Goal: Browse casually

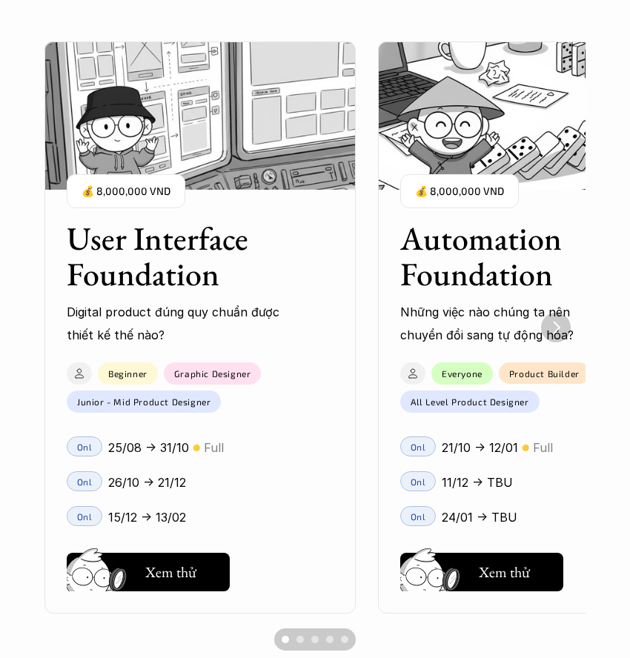
scroll to position [1091, 0]
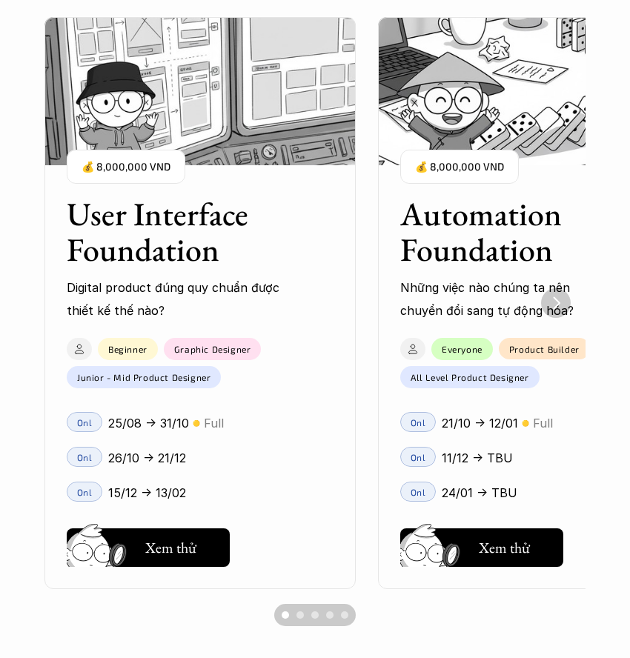
click at [554, 310] on img "Next" at bounding box center [556, 303] width 30 height 30
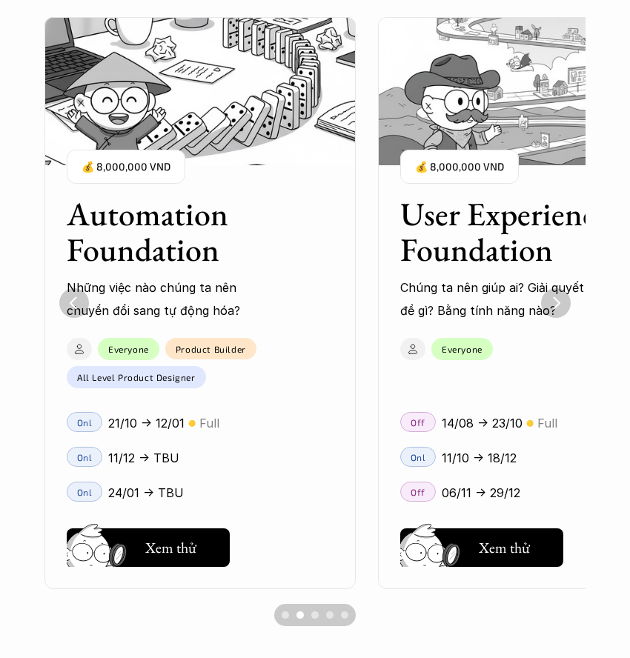
click at [556, 307] on img "Next" at bounding box center [556, 303] width 30 height 30
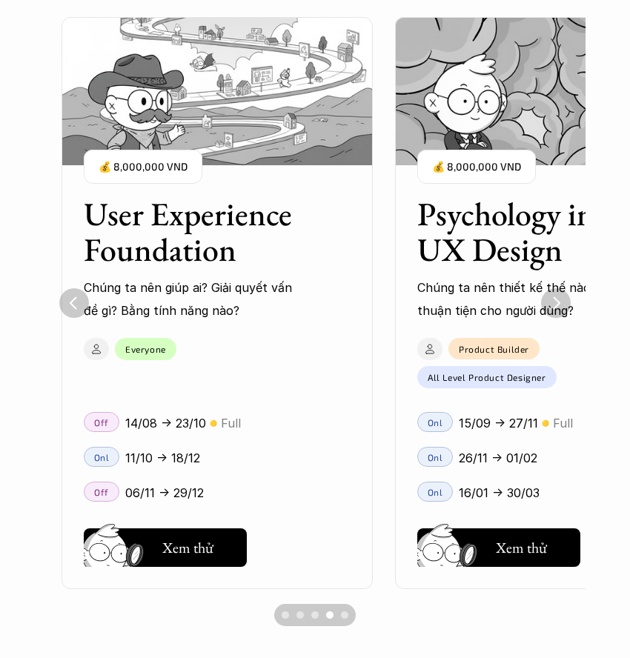
scroll to position [0, 667]
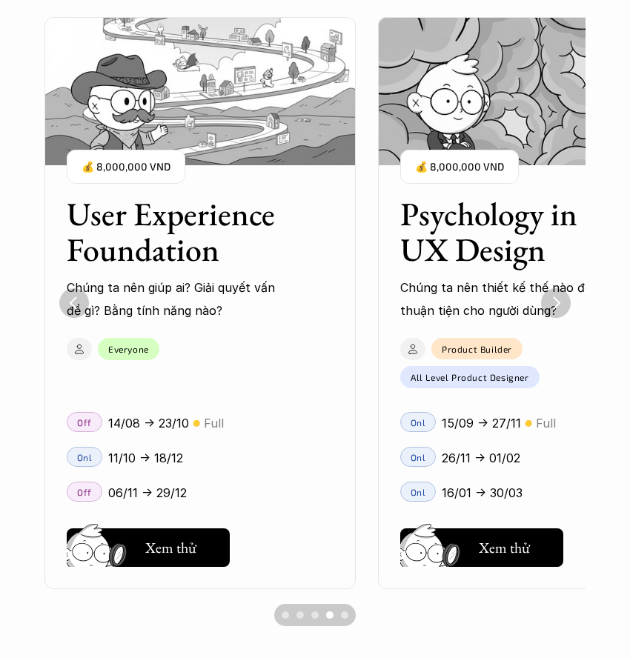
click at [64, 299] on img "Previous" at bounding box center [74, 303] width 30 height 30
click at [81, 308] on img "Previous" at bounding box center [74, 303] width 30 height 30
click at [83, 307] on img "Previous" at bounding box center [73, 302] width 27 height 27
click at [83, 307] on img "Previous" at bounding box center [74, 303] width 27 height 27
click at [78, 310] on img "Previous" at bounding box center [74, 303] width 27 height 27
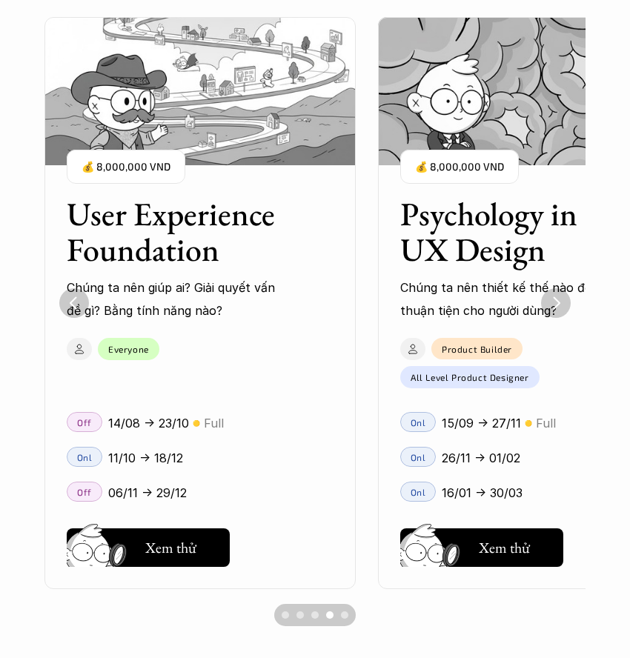
click at [544, 310] on img "Next" at bounding box center [556, 303] width 30 height 30
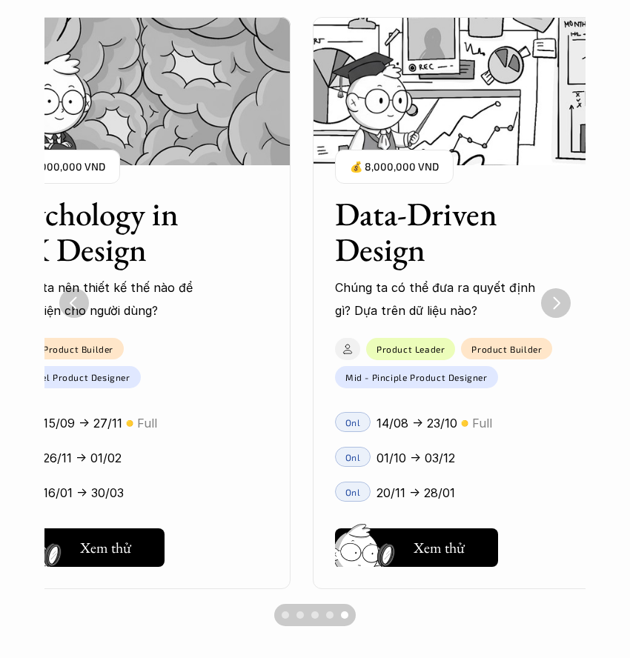
scroll to position [0, 1104]
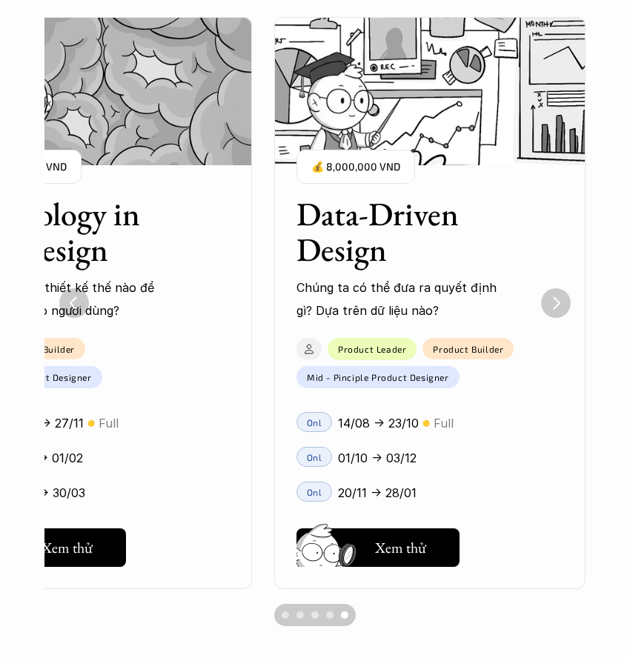
click at [565, 290] on div "Data-Driven Design Chúng ta có thể đưa ra quyết định gì? Dựa trên dữ liệu nào? …" at bounding box center [429, 248] width 311 height 148
drag, startPoint x: 561, startPoint y: 298, endPoint x: 533, endPoint y: 270, distance: 40.3
click at [561, 297] on img "Next" at bounding box center [556, 303] width 30 height 30
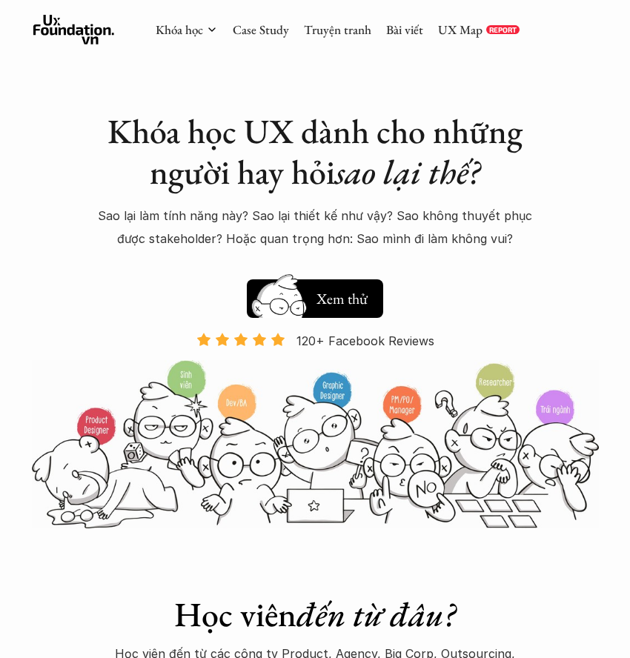
scroll to position [1091, 0]
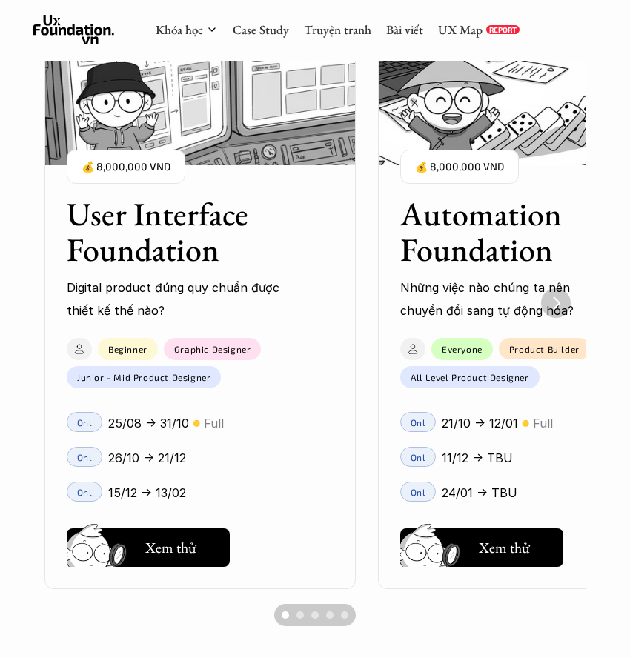
click at [68, 347] on div "1 of 5" at bounding box center [79, 349] width 25 height 22
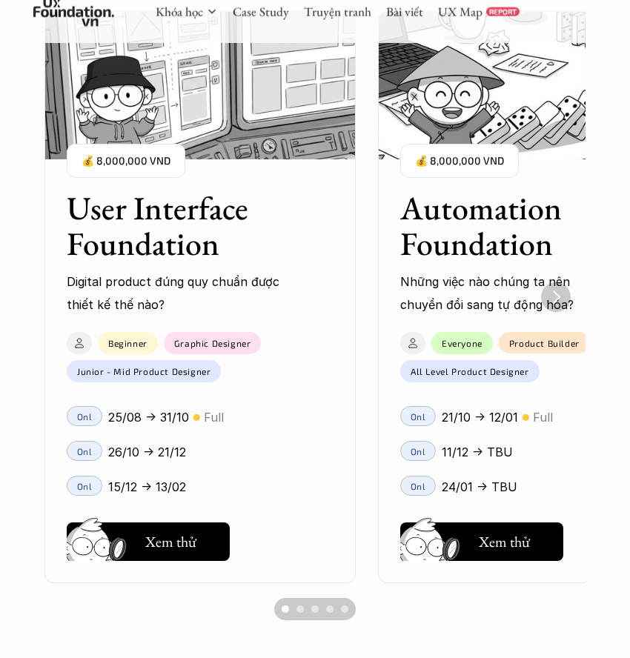
scroll to position [1108, 0]
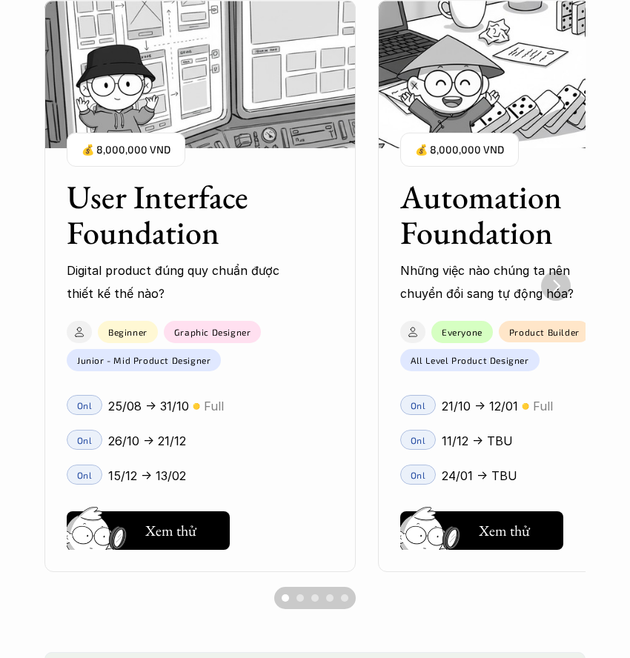
click at [554, 287] on img "Next" at bounding box center [556, 286] width 30 height 30
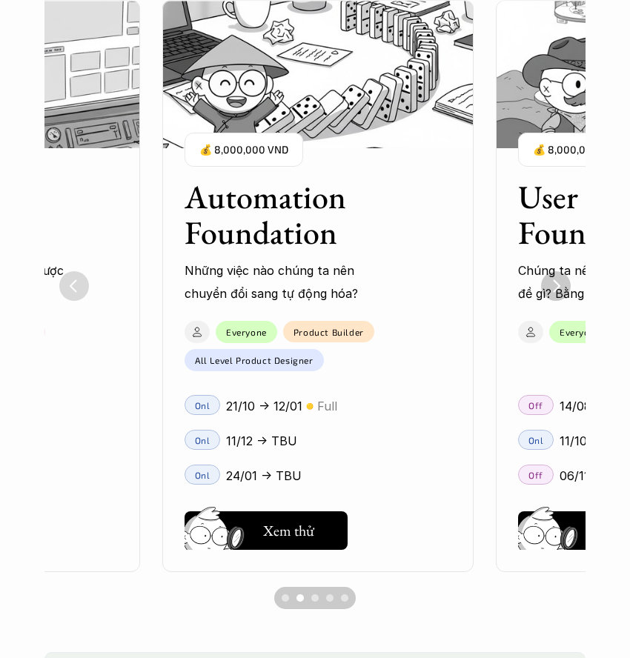
scroll to position [0, 333]
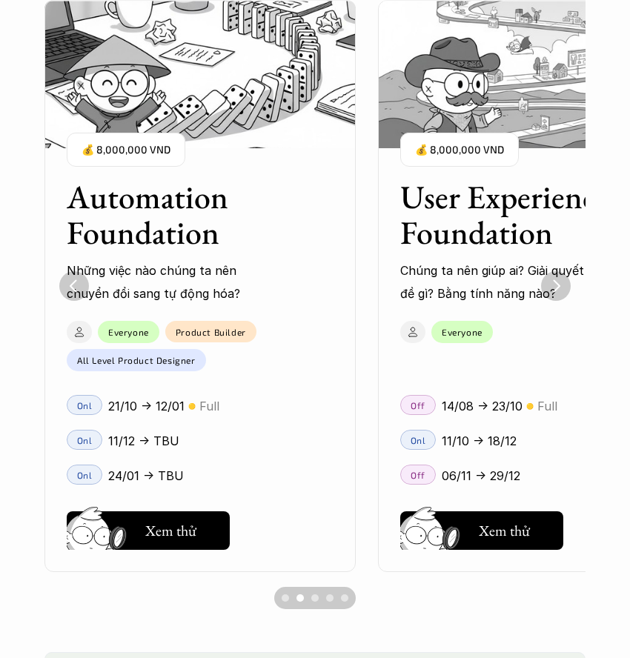
click at [556, 287] on img "Next" at bounding box center [556, 286] width 30 height 30
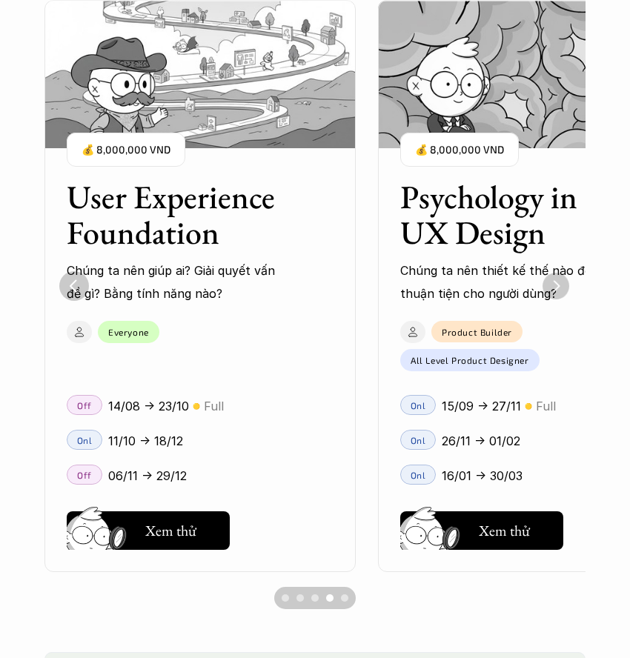
click at [556, 287] on img "Next" at bounding box center [555, 286] width 27 height 27
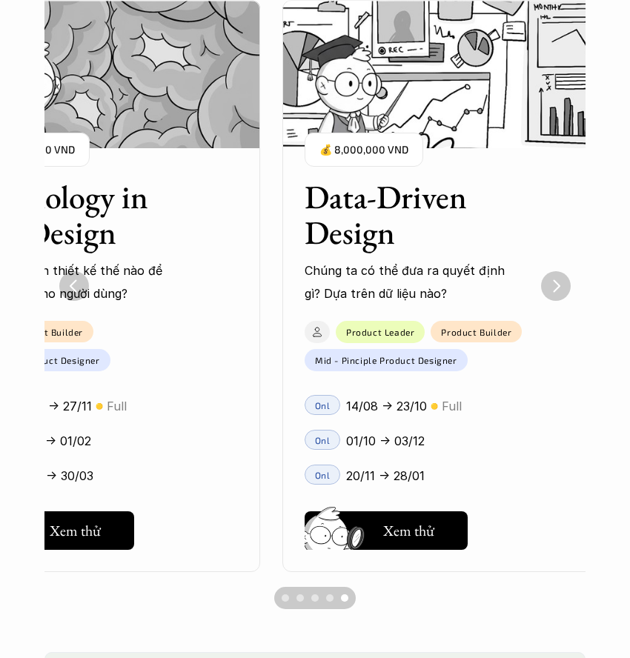
scroll to position [0, 1104]
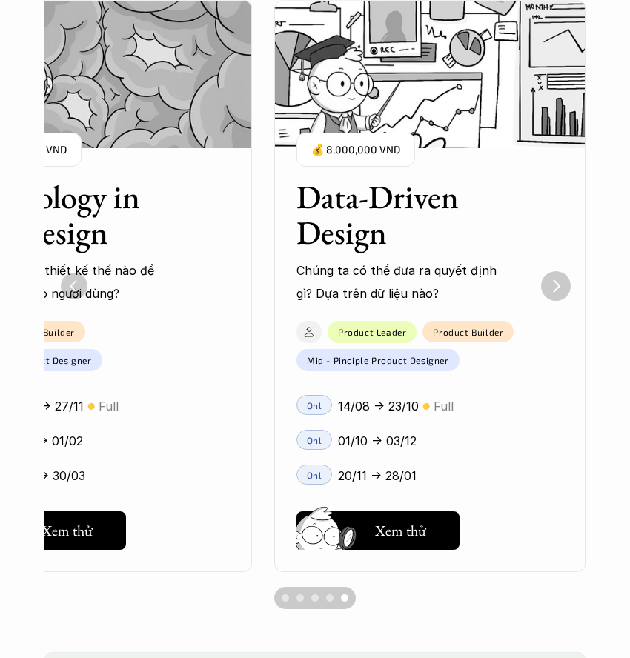
click at [83, 287] on img "Previous" at bounding box center [74, 286] width 27 height 27
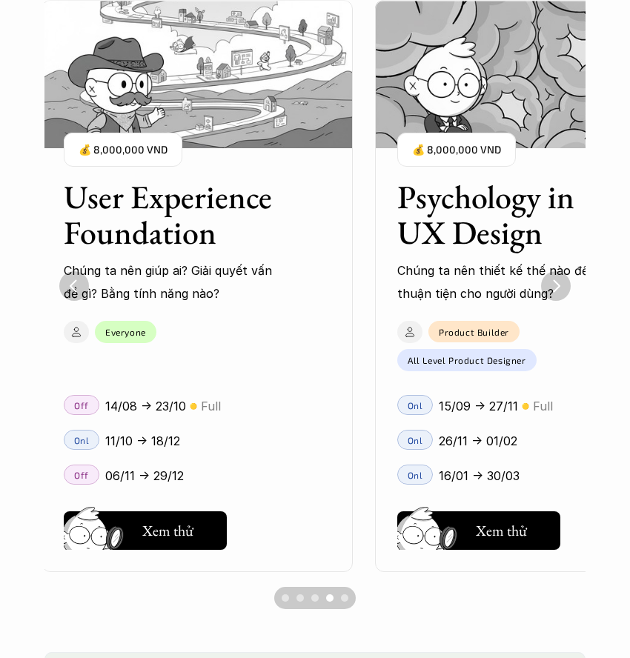
scroll to position [0, 667]
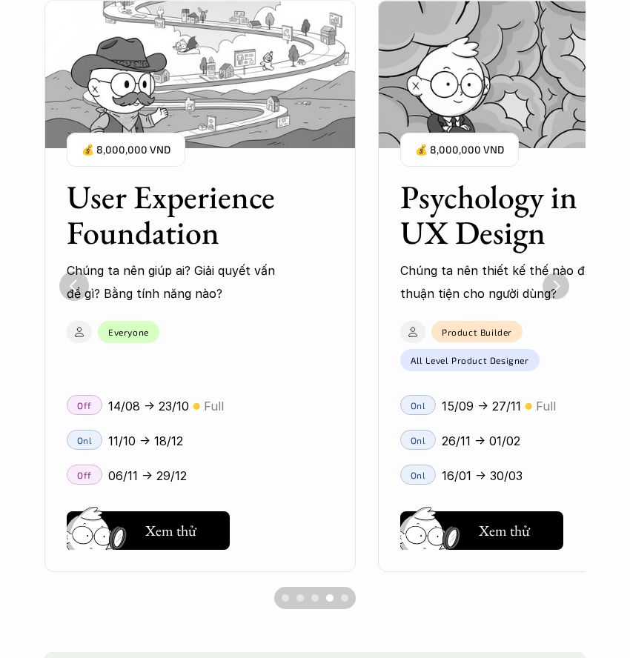
click at [556, 281] on img "Next" at bounding box center [555, 286] width 27 height 27
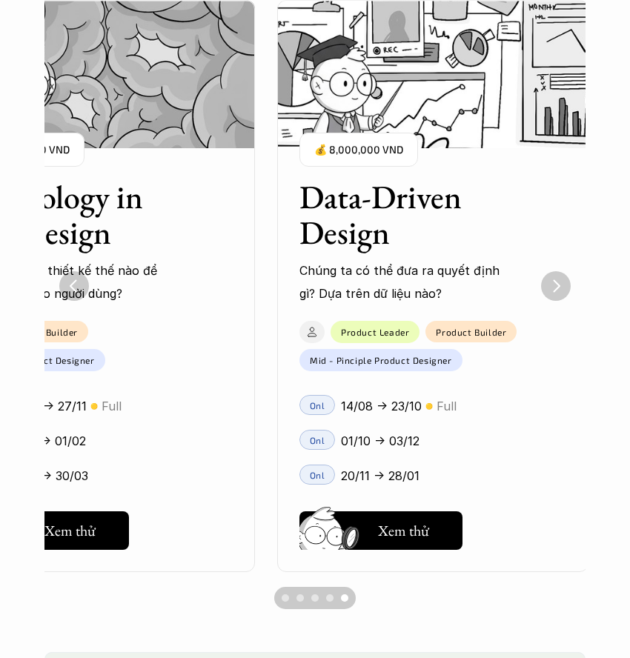
scroll to position [0, 1104]
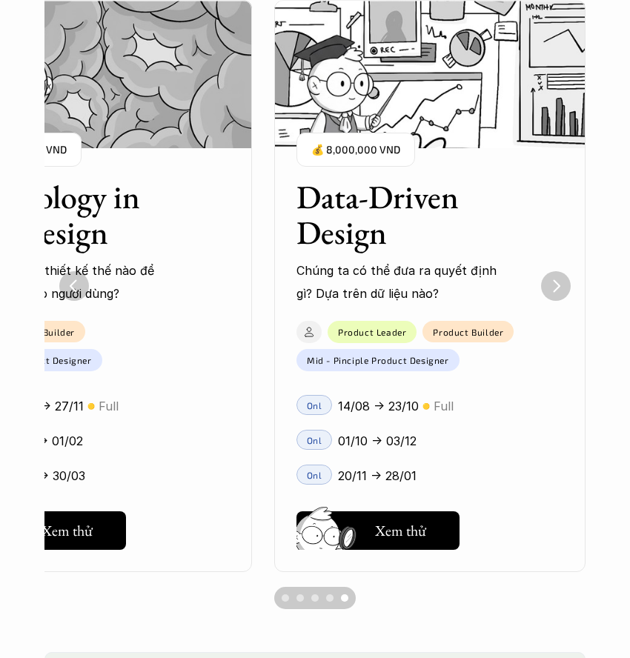
click at [76, 287] on img "Previous" at bounding box center [74, 286] width 30 height 30
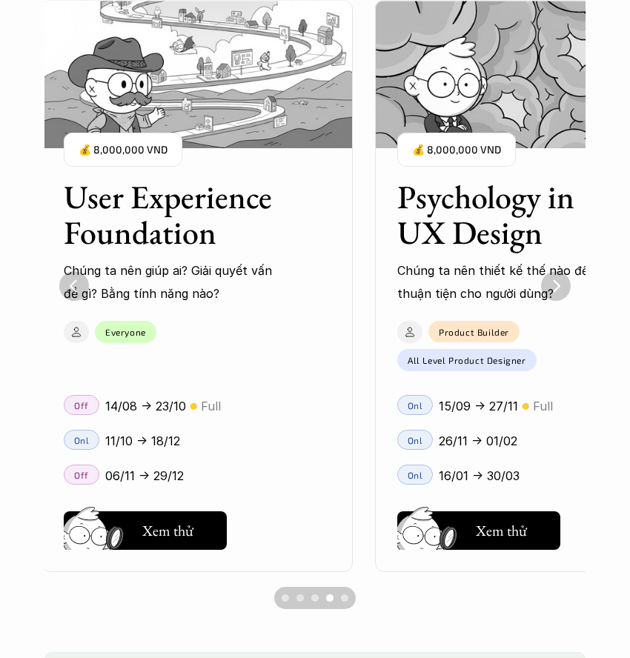
scroll to position [0, 667]
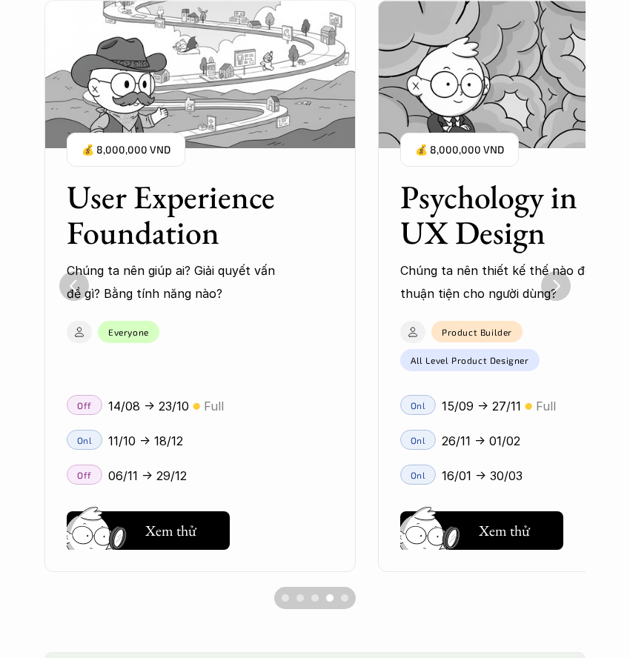
click at [76, 287] on img "Previous" at bounding box center [74, 286] width 30 height 30
click at [75, 276] on img "Previous" at bounding box center [74, 286] width 30 height 30
click at [561, 284] on img "Next" at bounding box center [556, 286] width 30 height 30
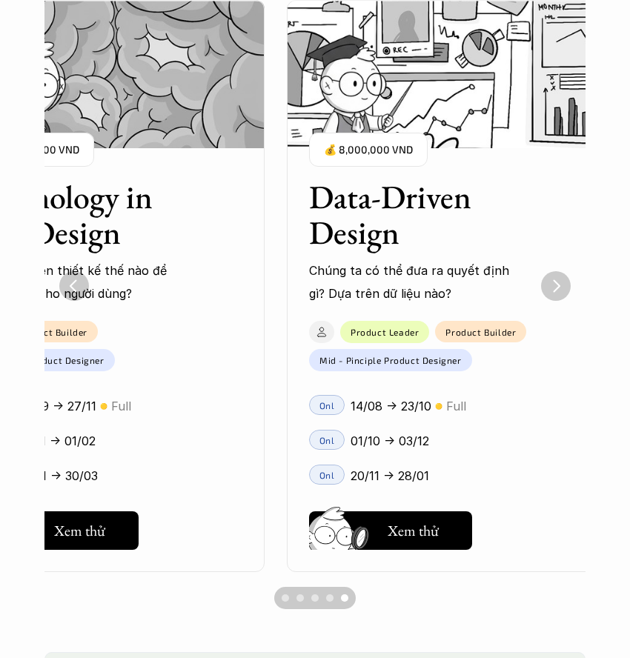
scroll to position [0, 1104]
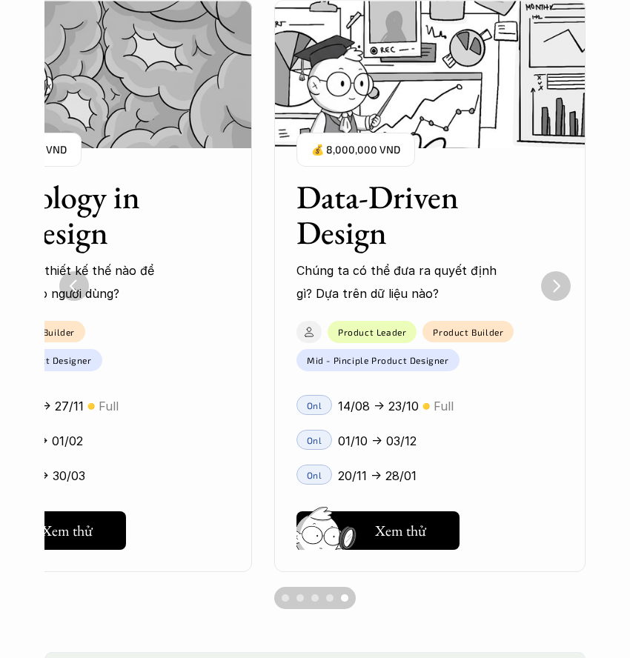
click at [561, 284] on img "Next" at bounding box center [556, 286] width 30 height 30
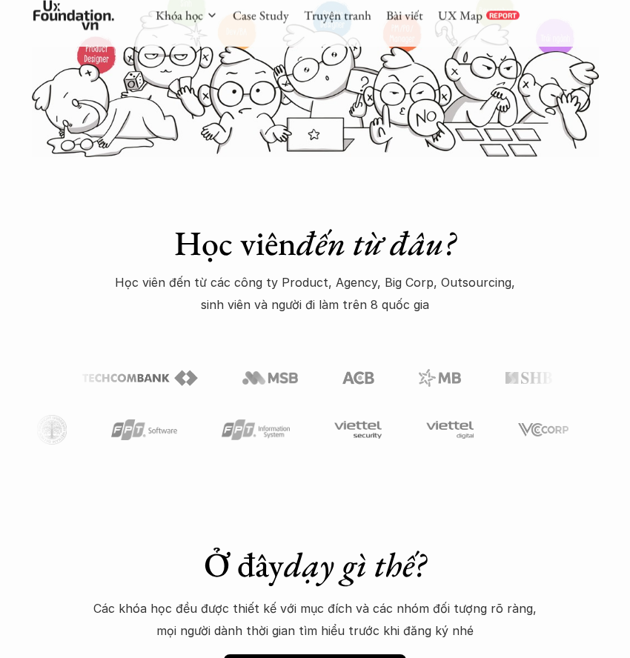
scroll to position [501, 0]
